Goal: Information Seeking & Learning: Learn about a topic

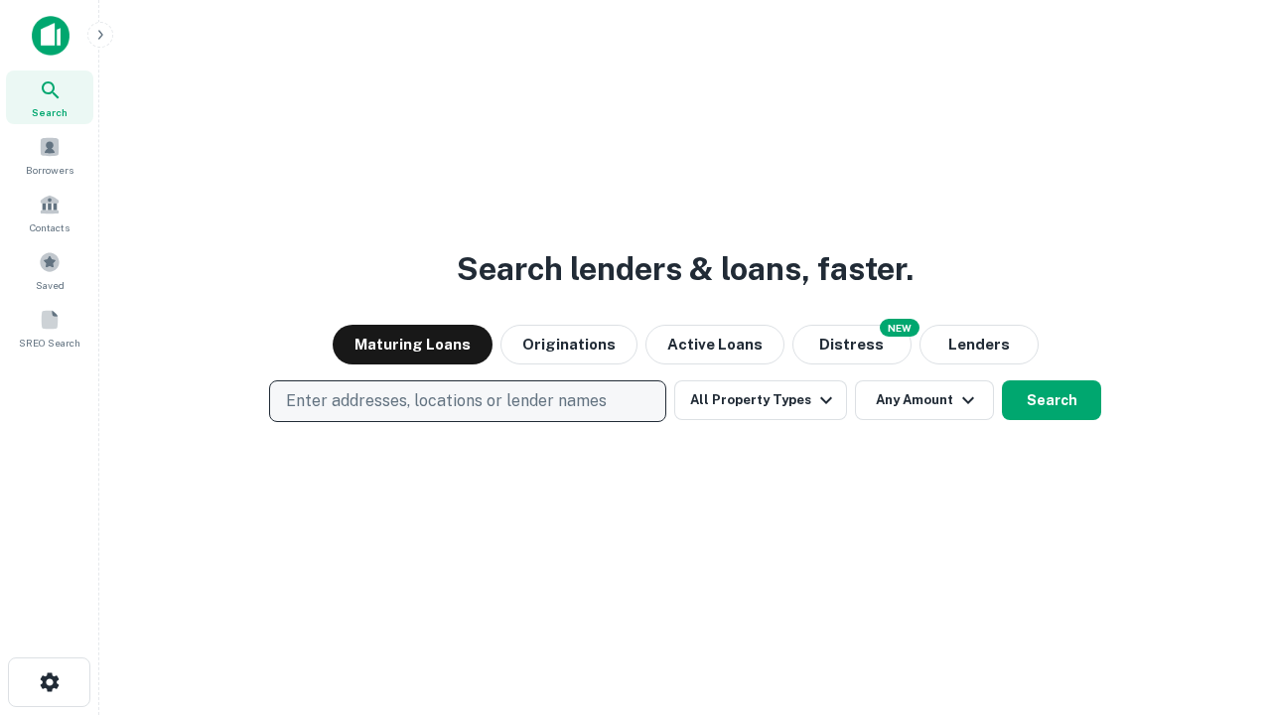
click at [467, 401] on p "Enter addresses, locations or lender names" at bounding box center [446, 401] width 321 height 24
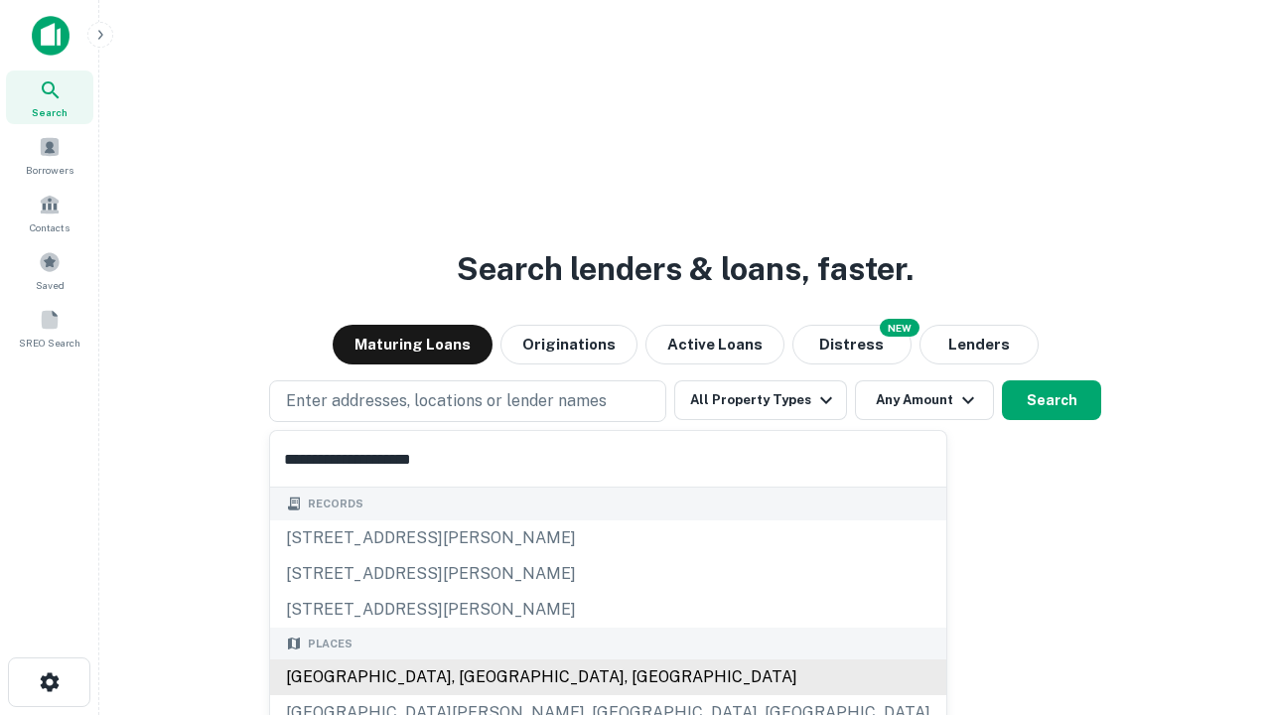
click at [475, 677] on div "[GEOGRAPHIC_DATA], [GEOGRAPHIC_DATA], [GEOGRAPHIC_DATA]" at bounding box center [608, 678] width 676 height 36
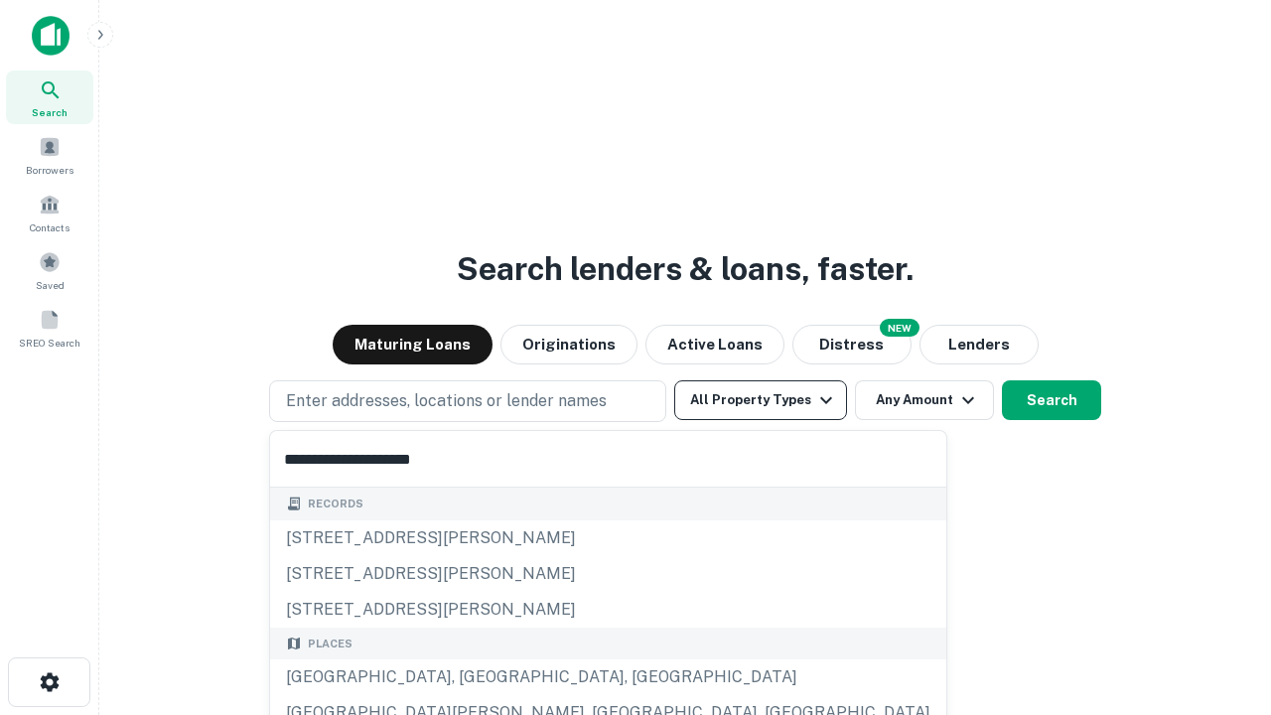
click at [761, 400] on button "All Property Types" at bounding box center [760, 400] width 173 height 40
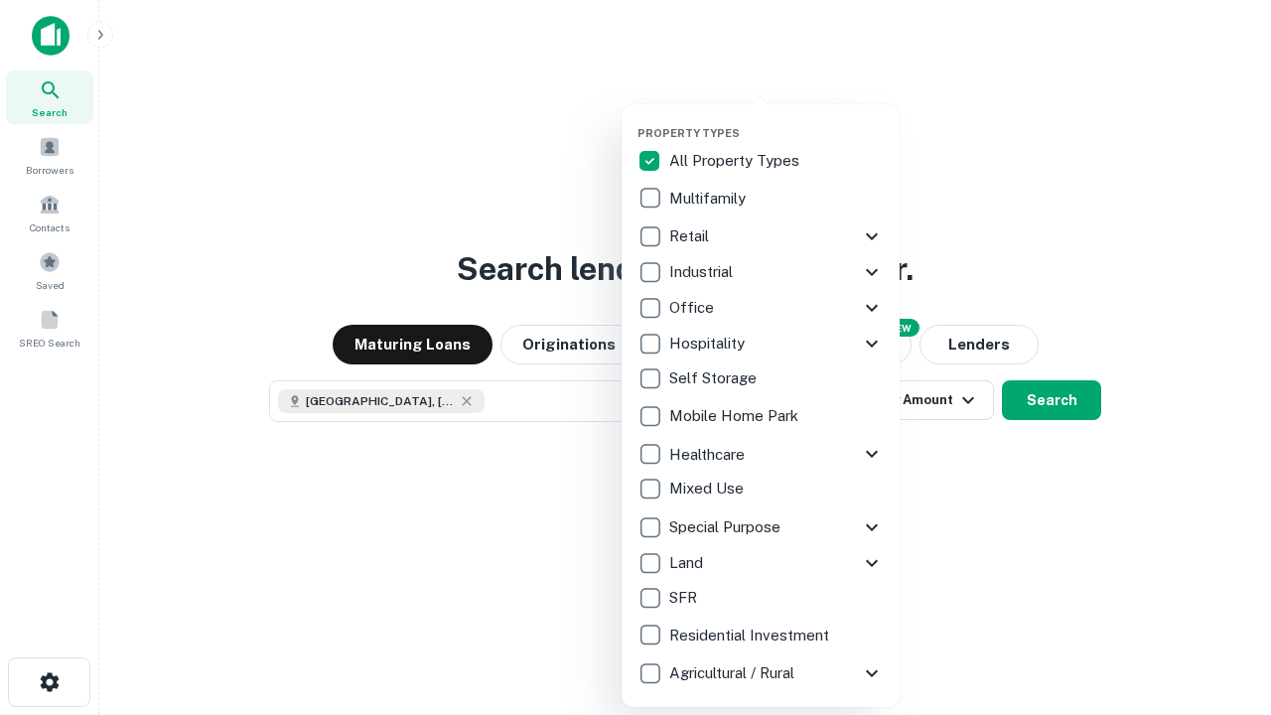
click at [777, 120] on button "button" at bounding box center [777, 120] width 278 height 1
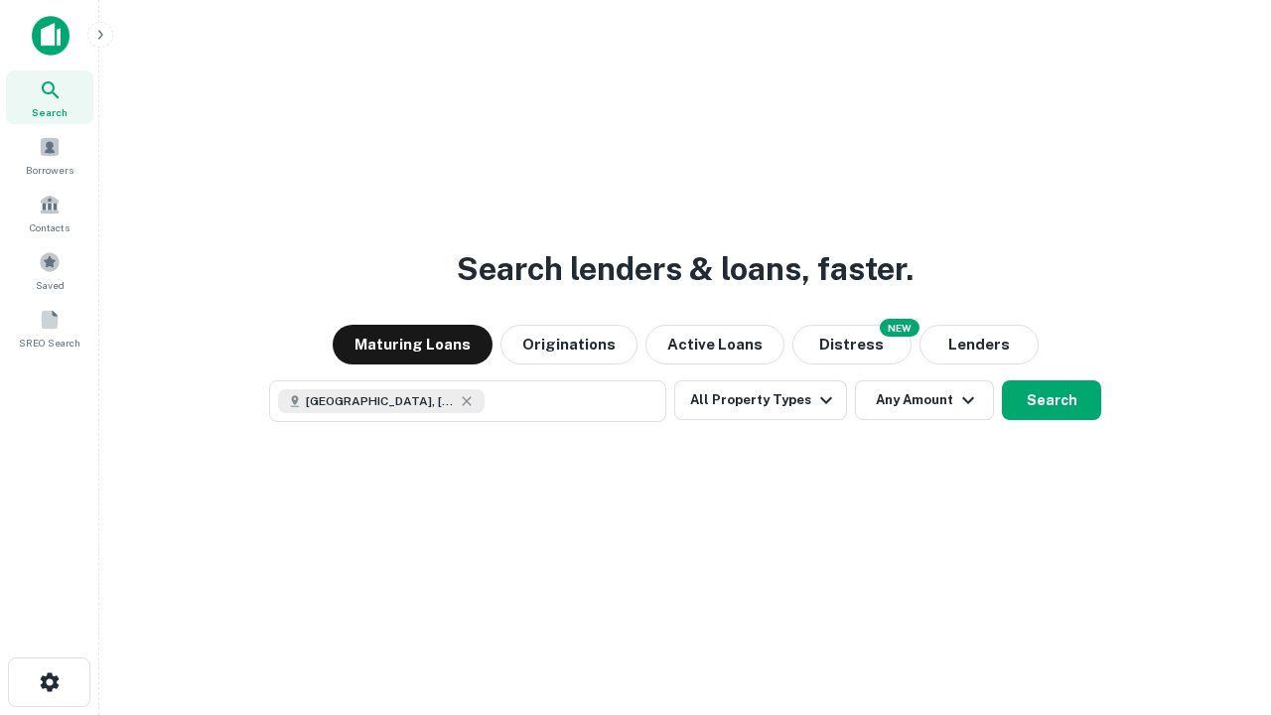
scroll to position [32, 0]
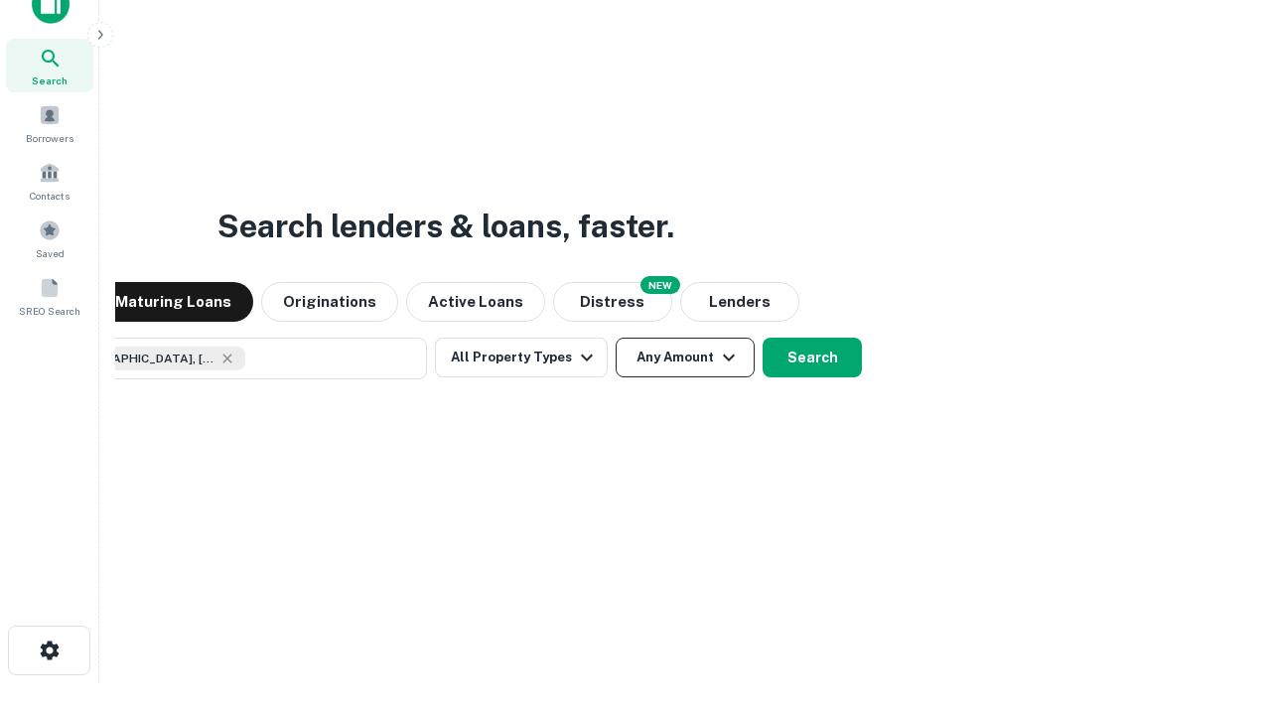
click at [616, 338] on button "Any Amount" at bounding box center [685, 358] width 139 height 40
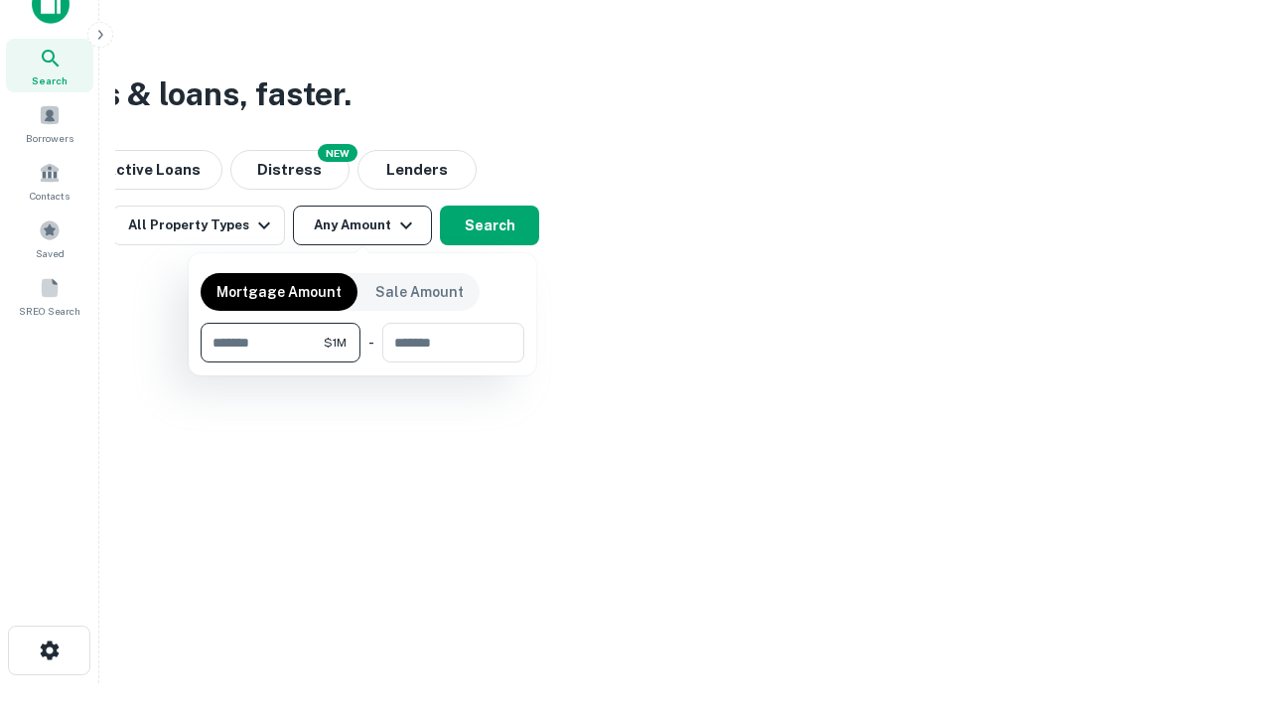
type input "*******"
click at [363, 363] on button "button" at bounding box center [363, 363] width 324 height 1
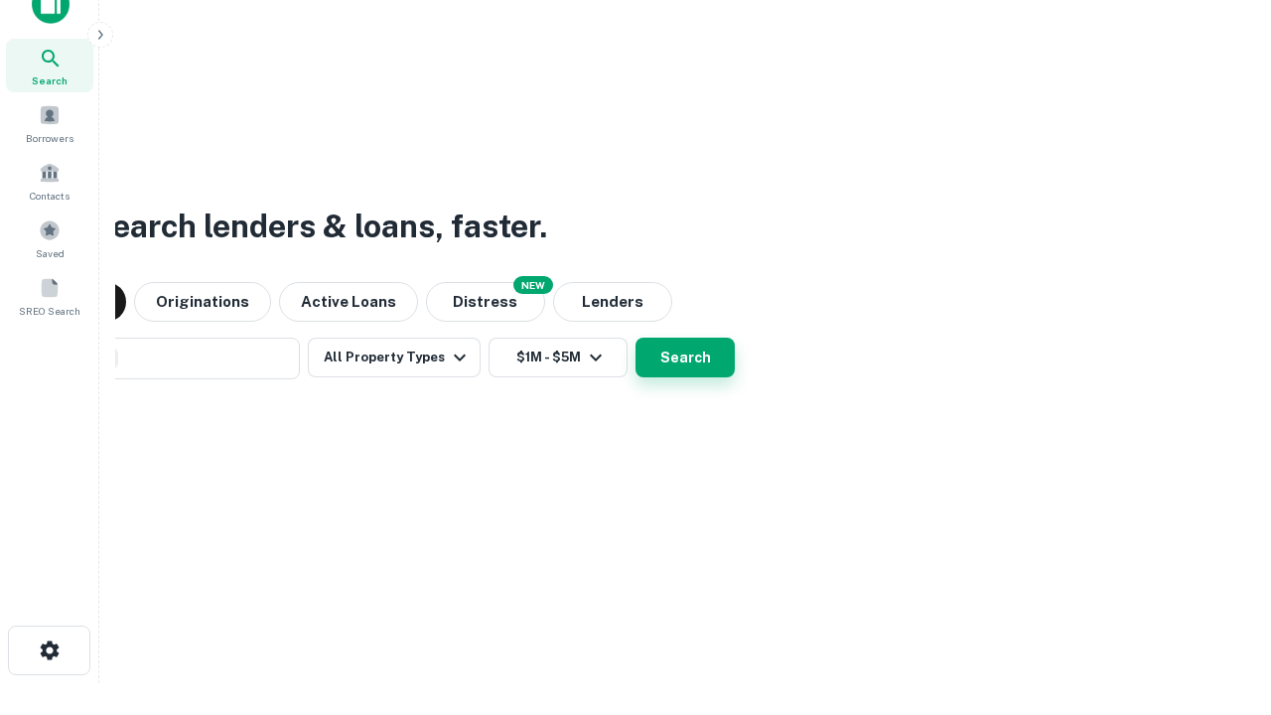
click at [636, 338] on button "Search" at bounding box center [685, 358] width 99 height 40
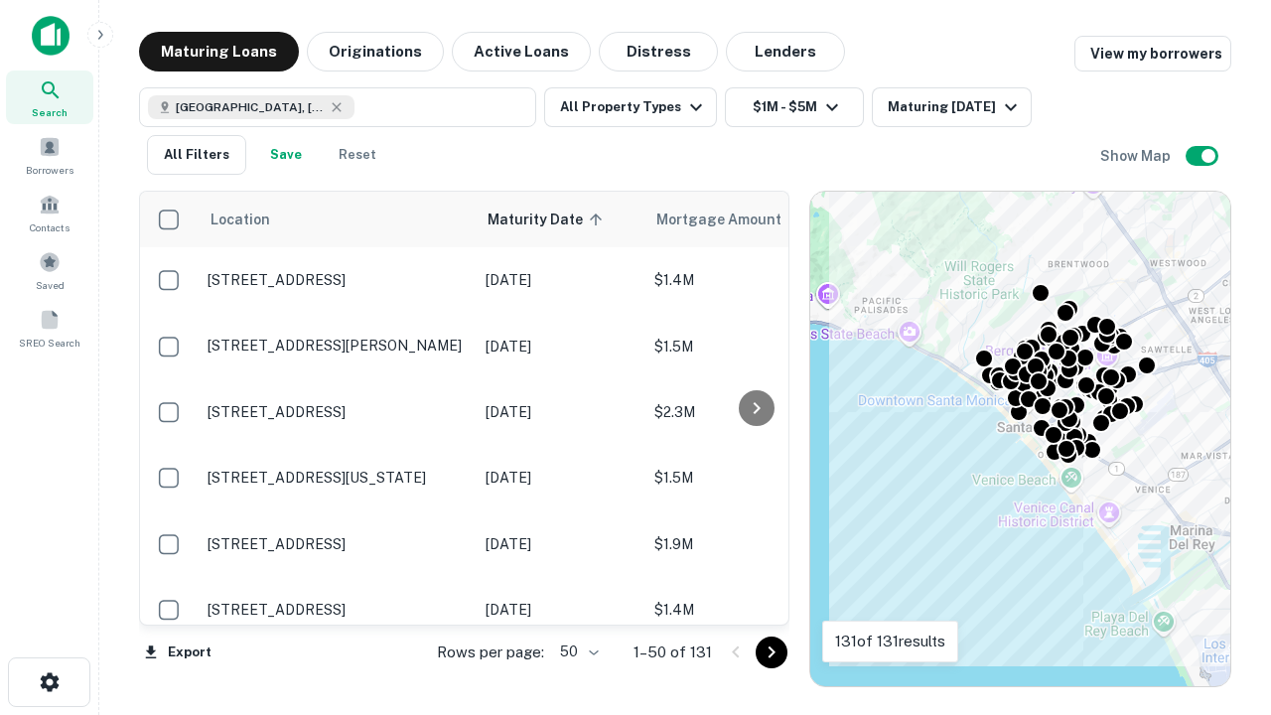
click at [576, 652] on body "Search Borrowers Contacts Saved SREO Search Maturing Loans Originations Active …" at bounding box center [635, 357] width 1271 height 715
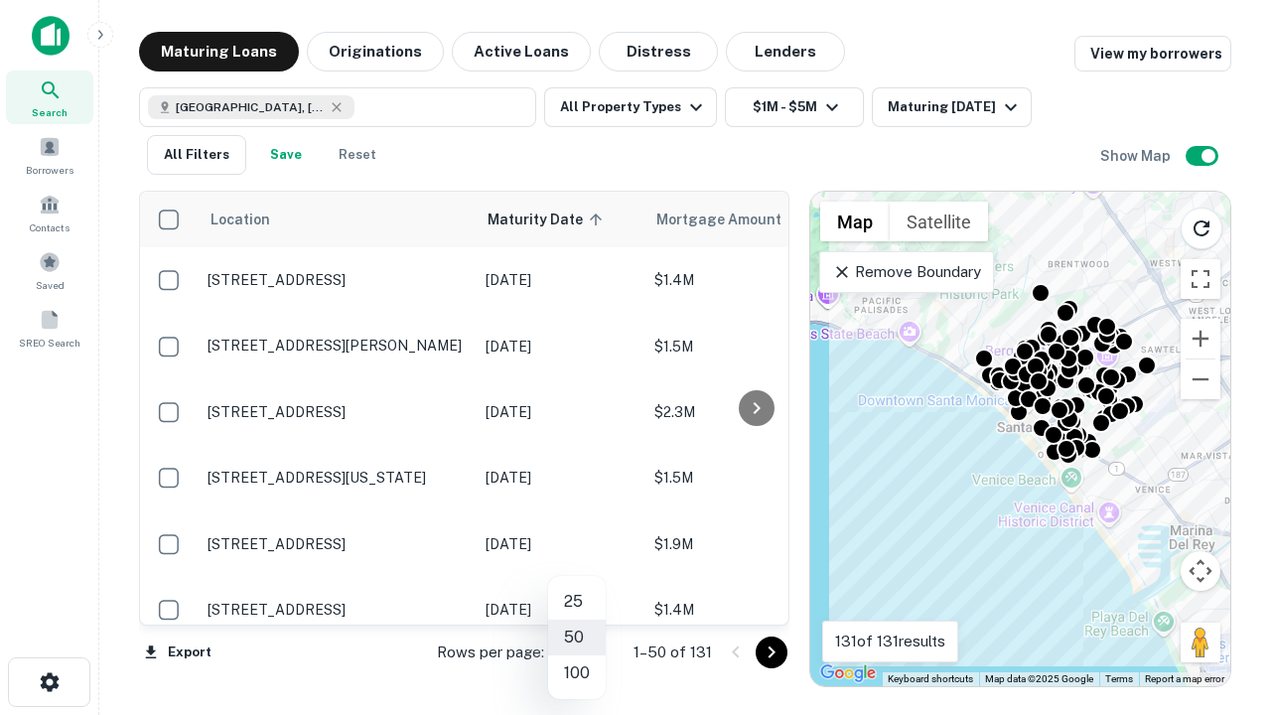
click at [577, 602] on li "25" at bounding box center [577, 602] width 58 height 36
type input "**"
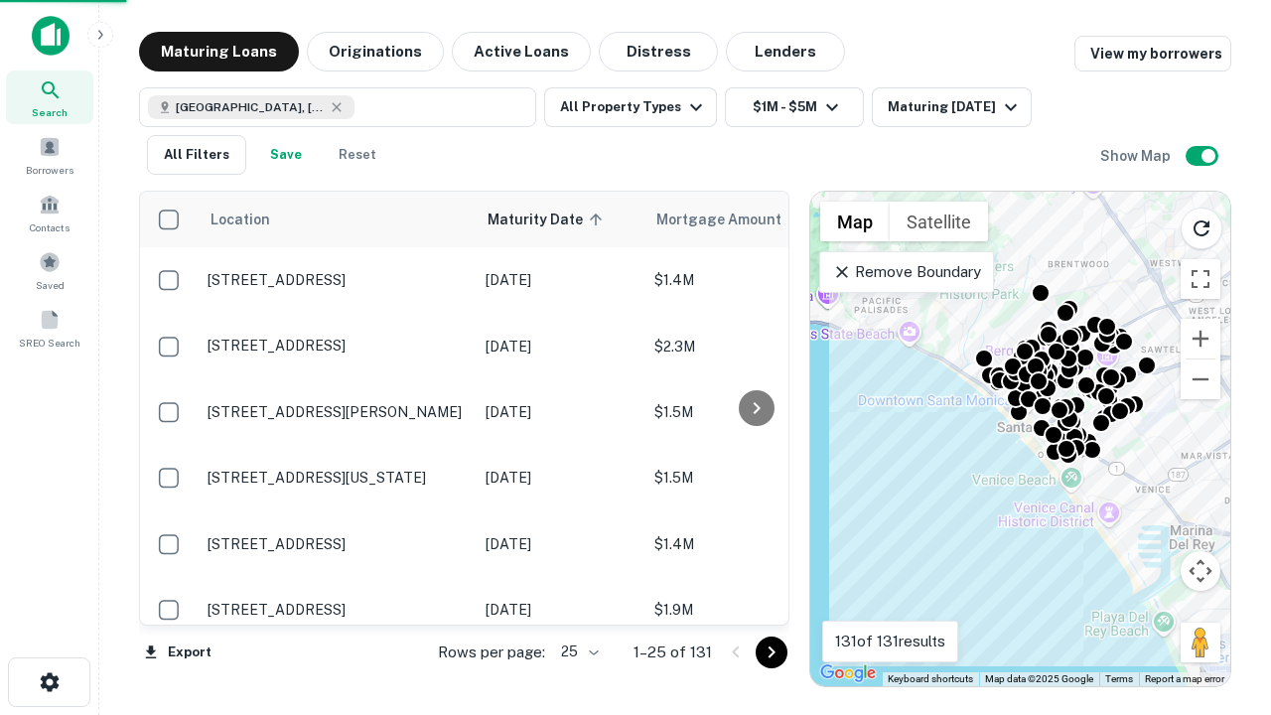
click at [771, 652] on icon "Go to next page" at bounding box center [772, 653] width 24 height 24
